Goal: Task Accomplishment & Management: Manage account settings

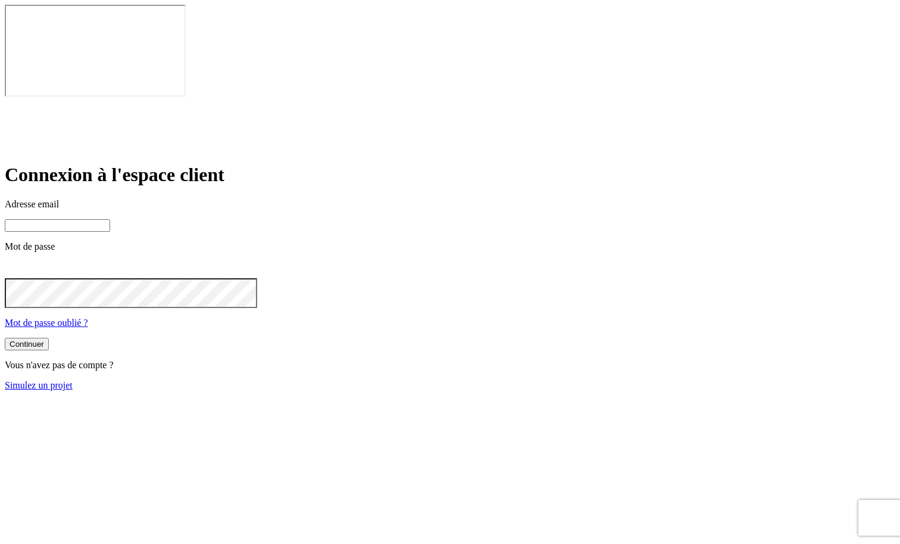
click at [110, 219] on input at bounding box center [57, 225] width 105 height 13
type input "[PERSON_NAME][DOMAIN_NAME][EMAIL_ADDRESS][DOMAIN_NAME]"
click at [49, 339] on button "Continuer" at bounding box center [27, 345] width 44 height 13
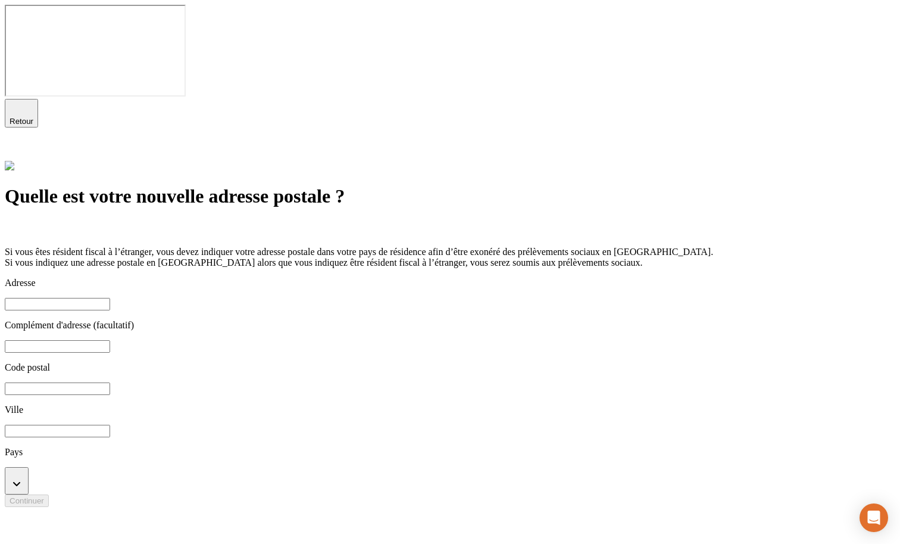
click at [110, 298] on input at bounding box center [57, 304] width 105 height 13
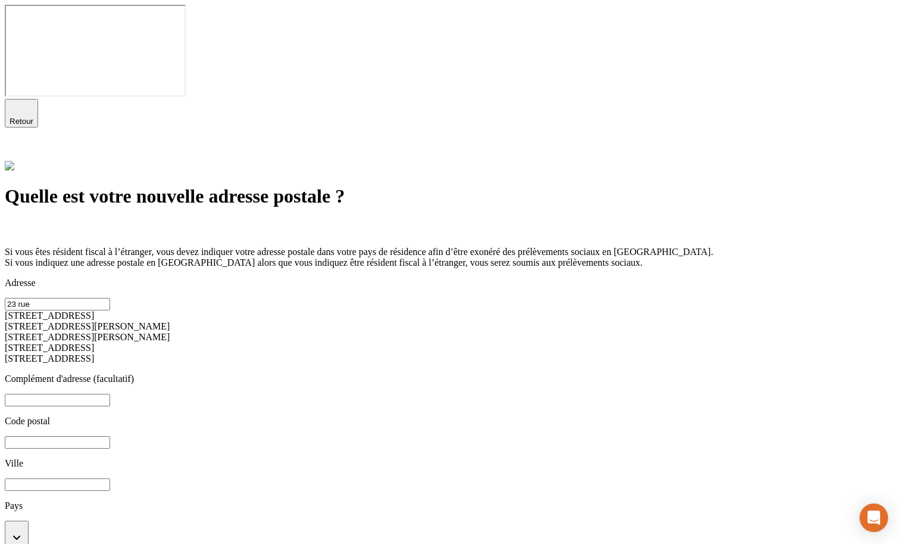
click at [334, 332] on div "[STREET_ADDRESS][PERSON_NAME]" at bounding box center [450, 337] width 891 height 11
type input "[STREET_ADDRESS][PERSON_NAME]"
type input "33000"
type input "[GEOGRAPHIC_DATA]"
type input "33000"
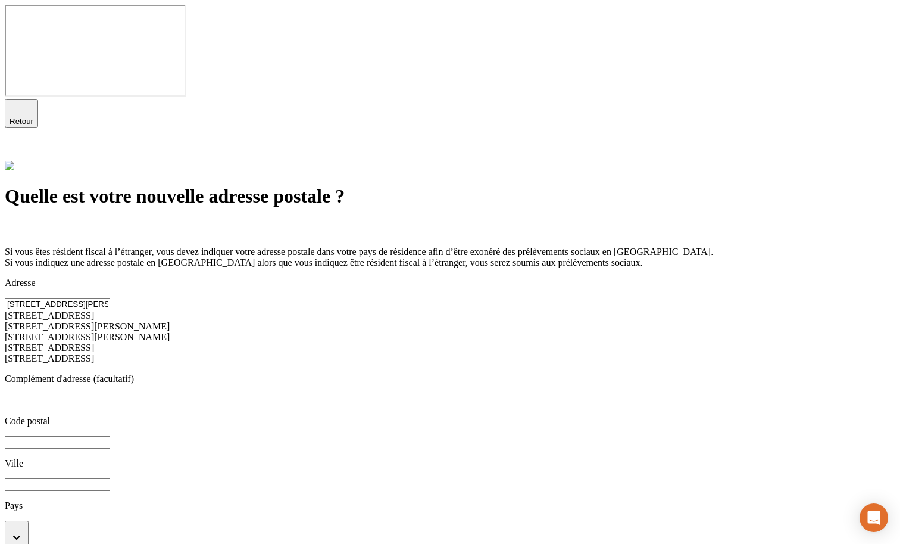
type input "[GEOGRAPHIC_DATA]"
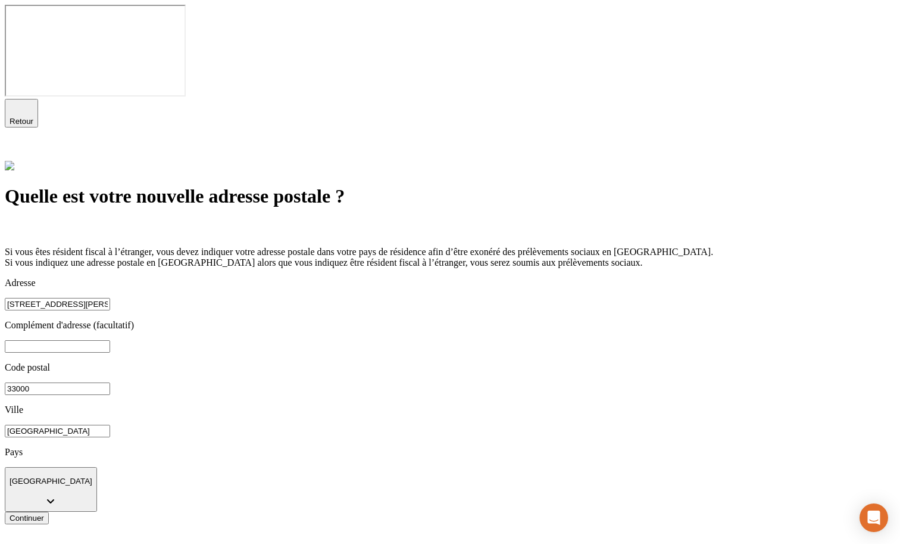
click at [49, 512] on button "Continuer" at bounding box center [27, 518] width 44 height 13
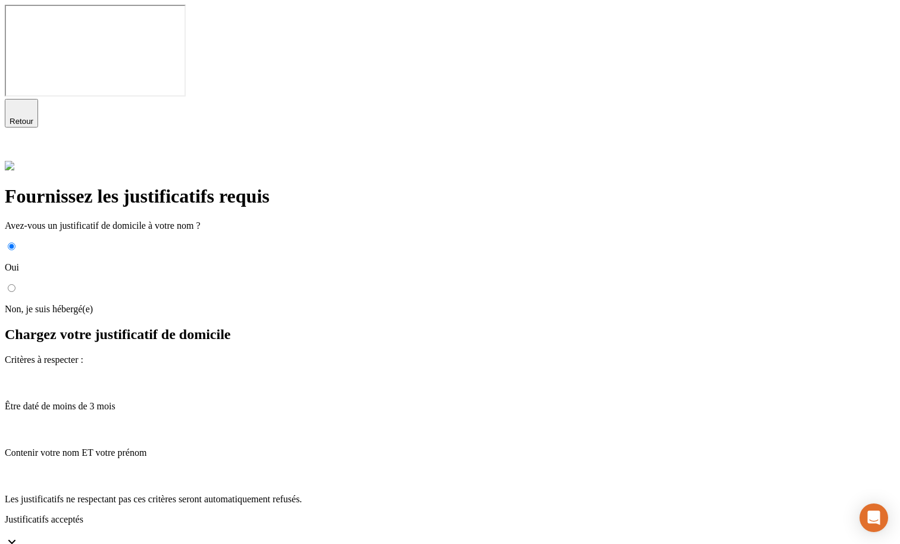
click at [276, 304] on p "Non, je suis hébergé(e)" at bounding box center [450, 309] width 891 height 11
click at [15, 284] on input "Non, je suis hébergé(e)" at bounding box center [12, 288] width 8 height 8
radio input "true"
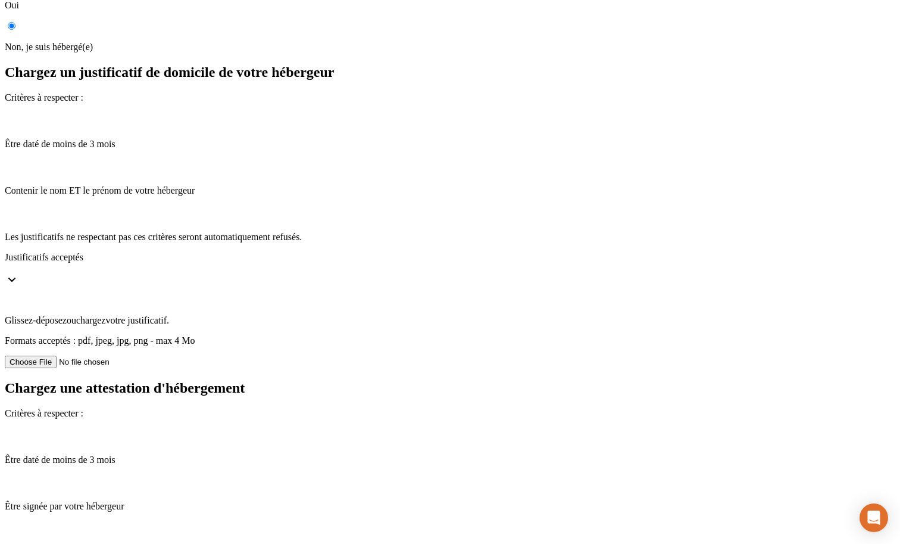
scroll to position [264, 0]
